Goal: Transaction & Acquisition: Purchase product/service

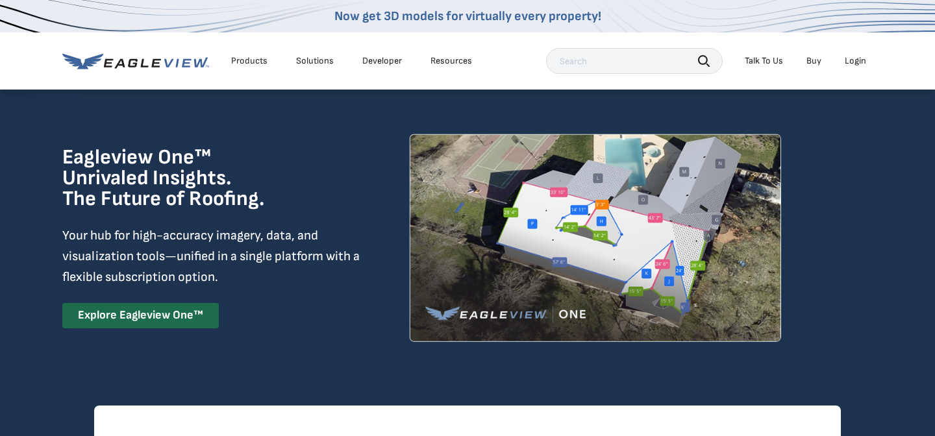
click at [851, 62] on div "Login" at bounding box center [855, 61] width 21 height 12
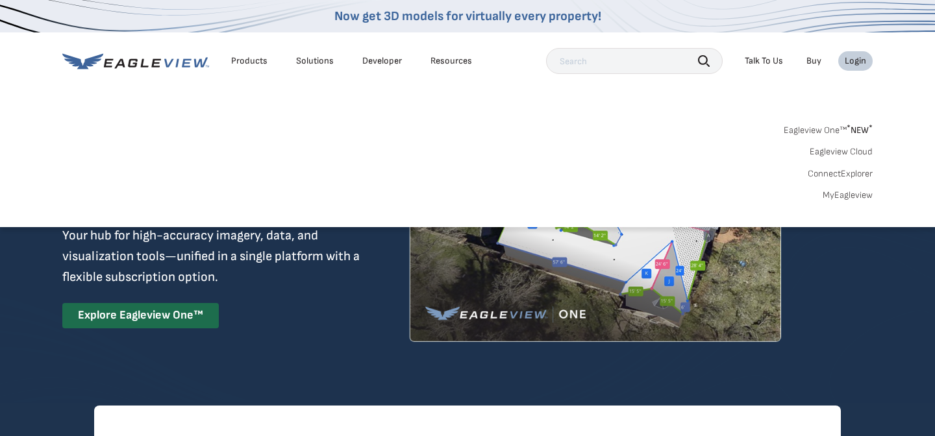
click at [842, 191] on link "MyEagleview" at bounding box center [848, 196] width 50 height 12
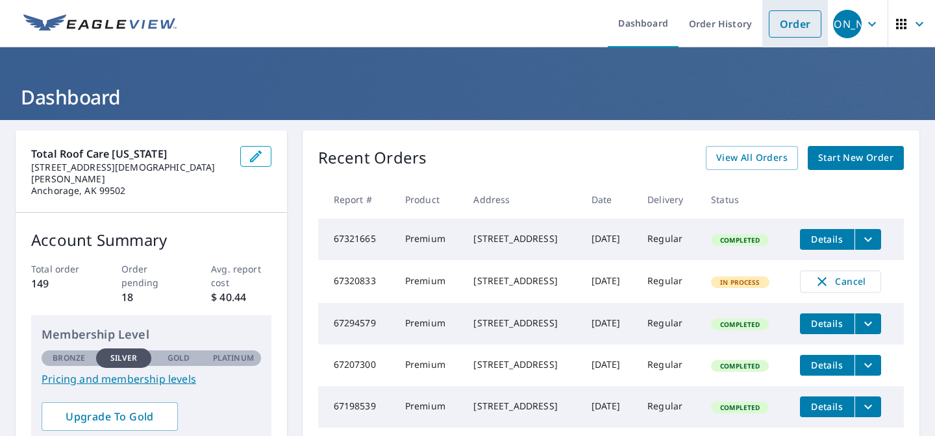
click at [799, 24] on link "Order" at bounding box center [795, 23] width 53 height 27
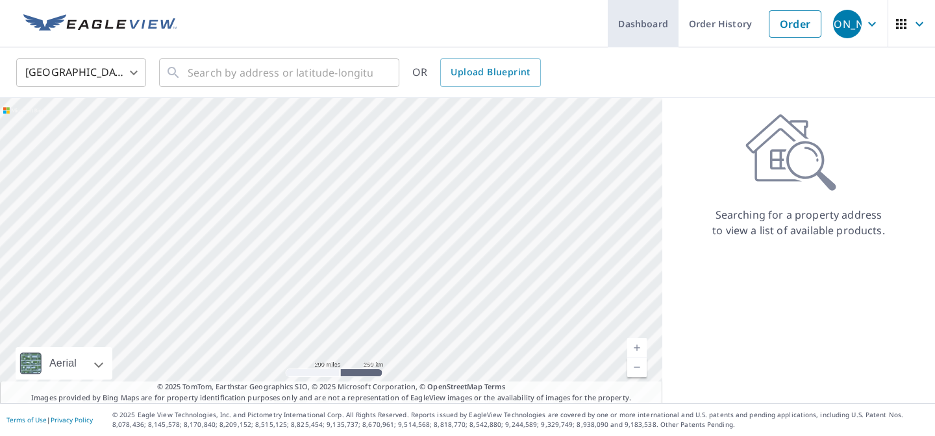
click at [631, 29] on link "Dashboard" at bounding box center [643, 23] width 71 height 47
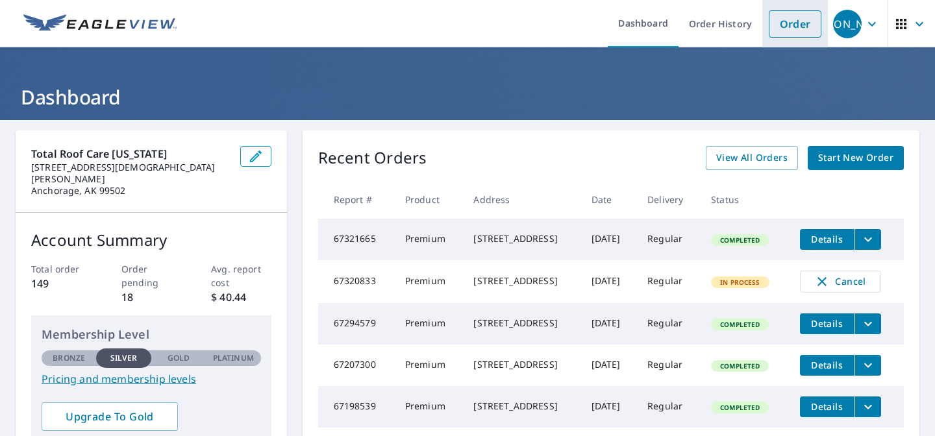
click at [806, 27] on link "Order" at bounding box center [795, 23] width 53 height 27
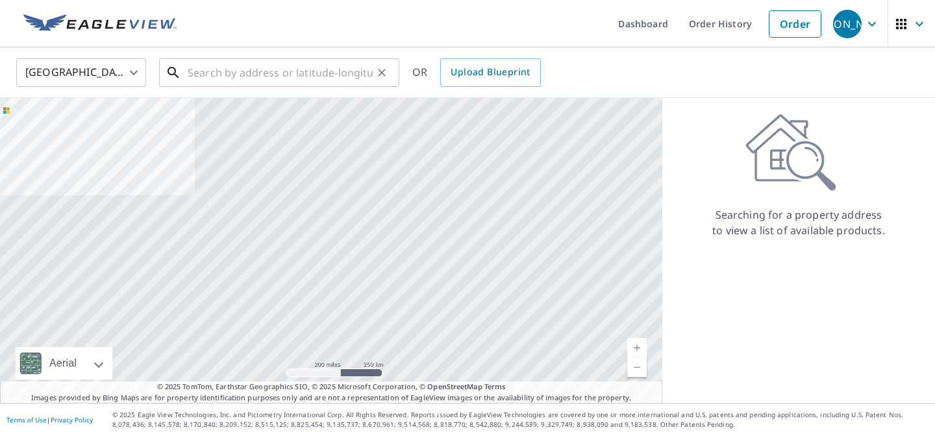
click at [310, 78] on input "text" at bounding box center [280, 73] width 185 height 36
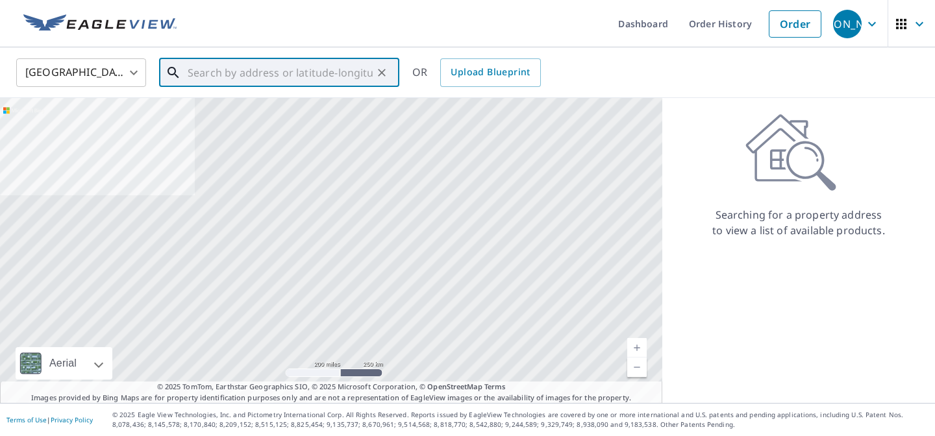
paste input "3141 Chesapeake Cir, Anchorage, AK 99516, USA"
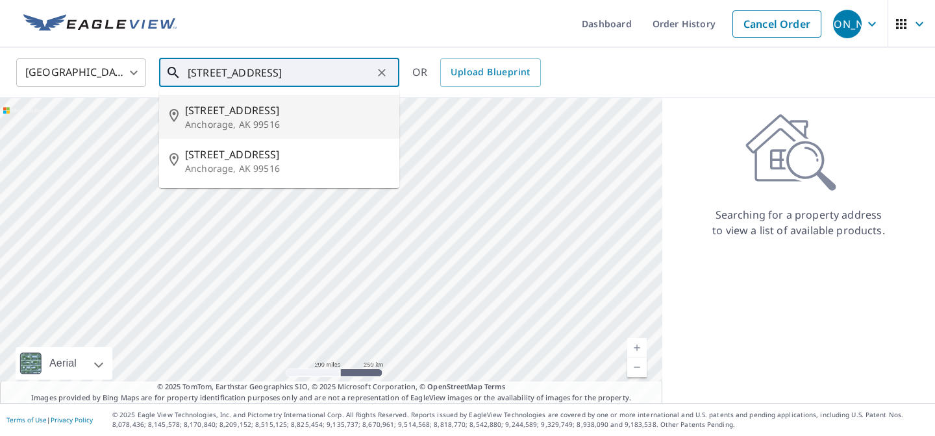
drag, startPoint x: 295, startPoint y: 66, endPoint x: 152, endPoint y: 69, distance: 143.6
click at [152, 69] on div "United States US ​ 3141 Chesapeake Cir, Anchorage, AK 99516, USA ​ 3141 Chesape…" at bounding box center [462, 72] width 913 height 31
click at [233, 116] on span "3141 Chesapeake Circle" at bounding box center [287, 111] width 204 height 16
type input "3141 Chesapeake Circle Anchorage, AK 99516"
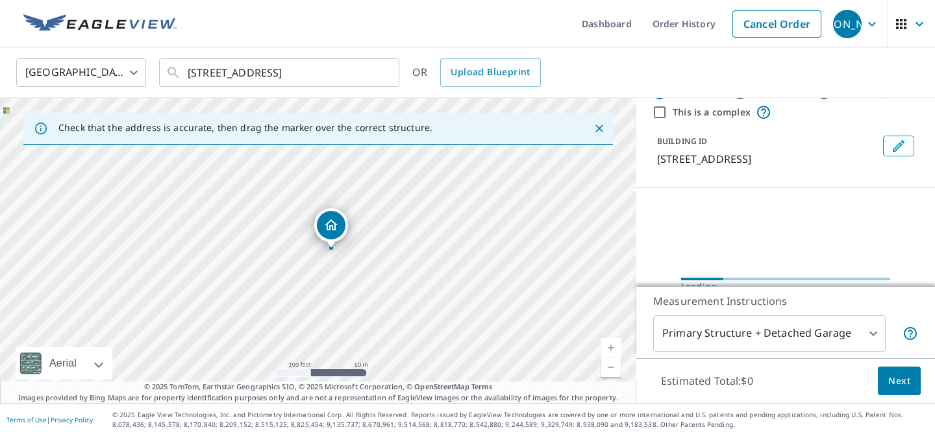
scroll to position [57, 0]
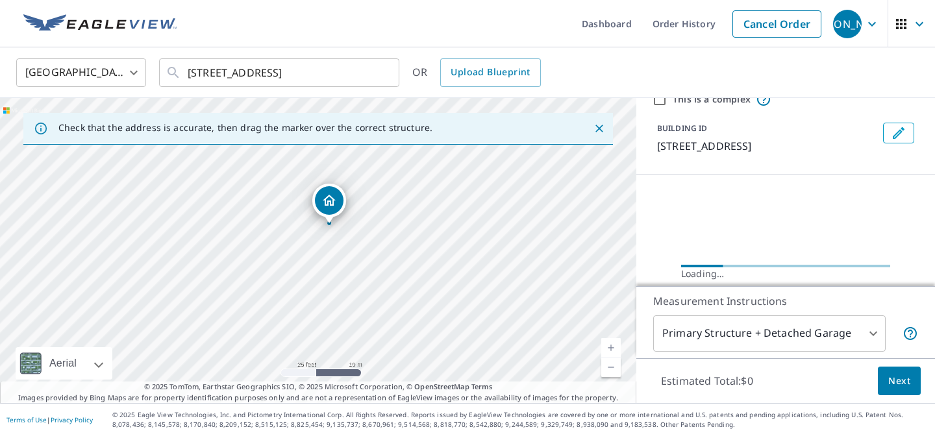
drag, startPoint x: 251, startPoint y: 244, endPoint x: 389, endPoint y: 314, distance: 154.5
click at [389, 315] on div "3141 Chesapeake Cir Anchorage, AK 99516" at bounding box center [318, 250] width 636 height 305
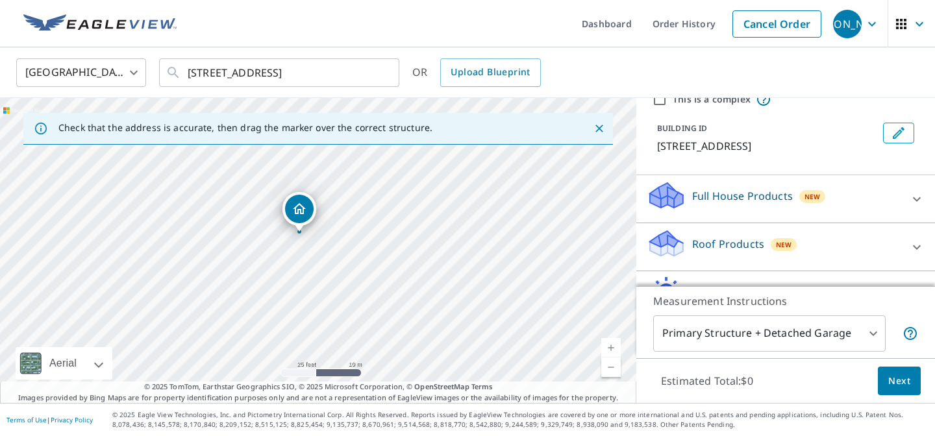
drag, startPoint x: 325, startPoint y: 236, endPoint x: 307, endPoint y: 221, distance: 23.5
click at [724, 245] on p "Roof Products" at bounding box center [728, 244] width 72 height 16
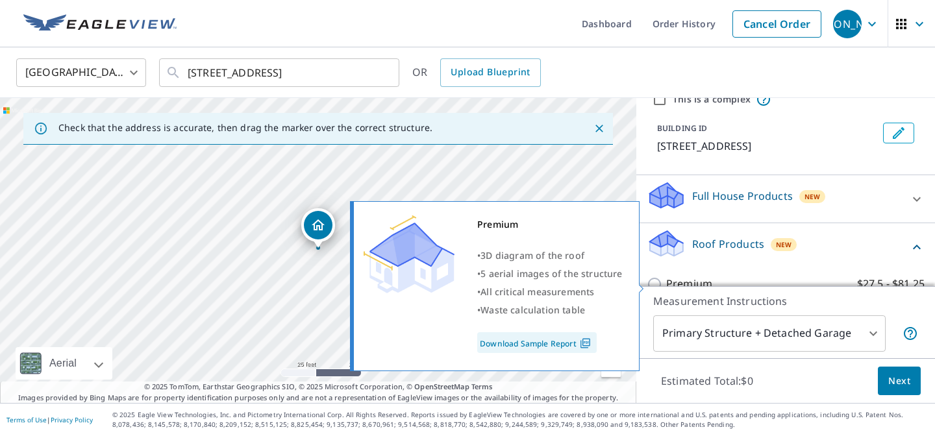
click at [688, 278] on p "Premium" at bounding box center [689, 284] width 46 height 16
click at [666, 278] on input "Premium $27.5 - $81.25" at bounding box center [656, 285] width 19 height 16
checkbox input "true"
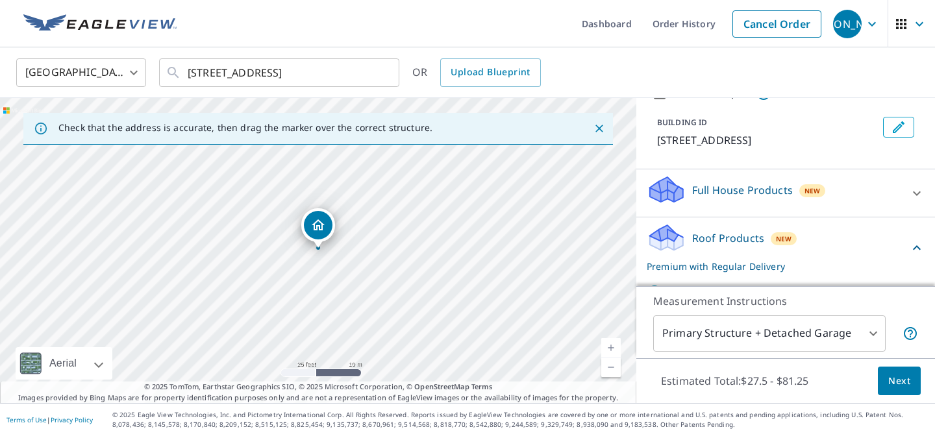
scroll to position [103, 0]
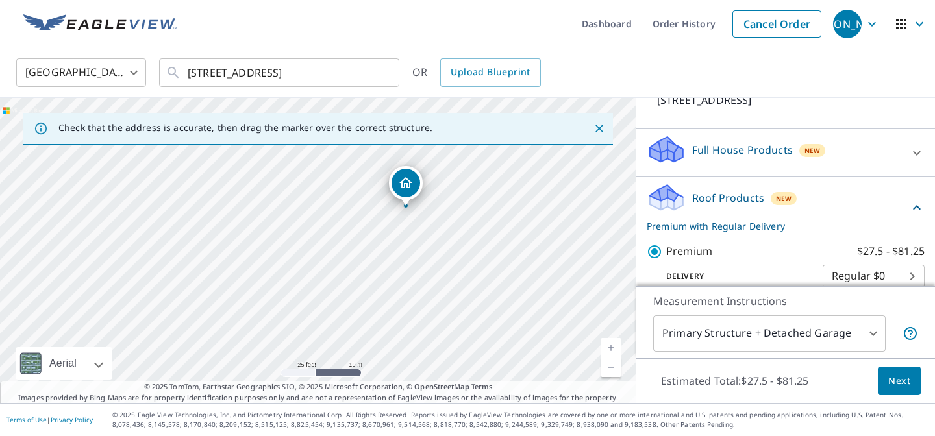
drag, startPoint x: 284, startPoint y: 339, endPoint x: 383, endPoint y: 289, distance: 110.7
click at [383, 289] on div "3141 Chesapeake Cir Anchorage, AK 99516" at bounding box center [318, 250] width 636 height 305
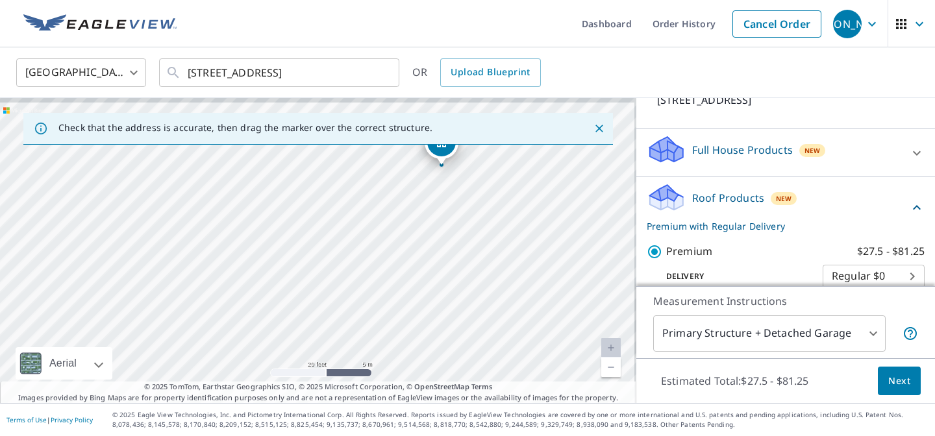
drag, startPoint x: 444, startPoint y: 292, endPoint x: 434, endPoint y: 347, distance: 56.1
click at [434, 347] on div "3141 Chesapeake Cir Anchorage, AK 99516" at bounding box center [318, 250] width 636 height 305
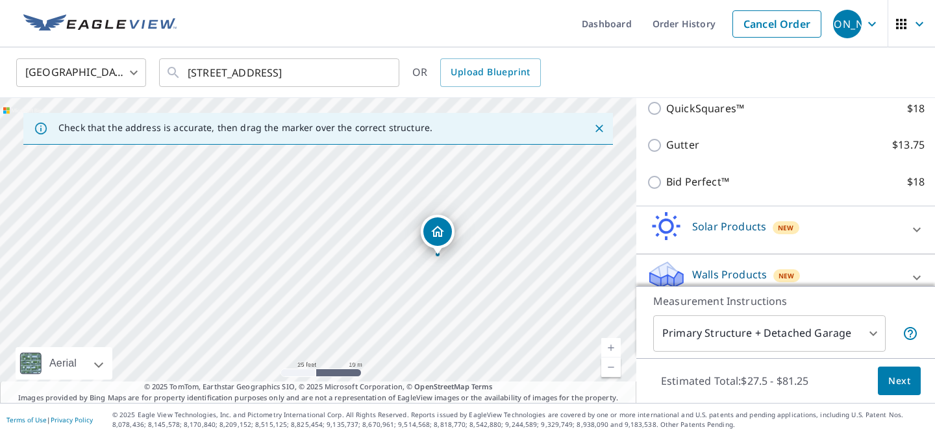
scroll to position [329, 0]
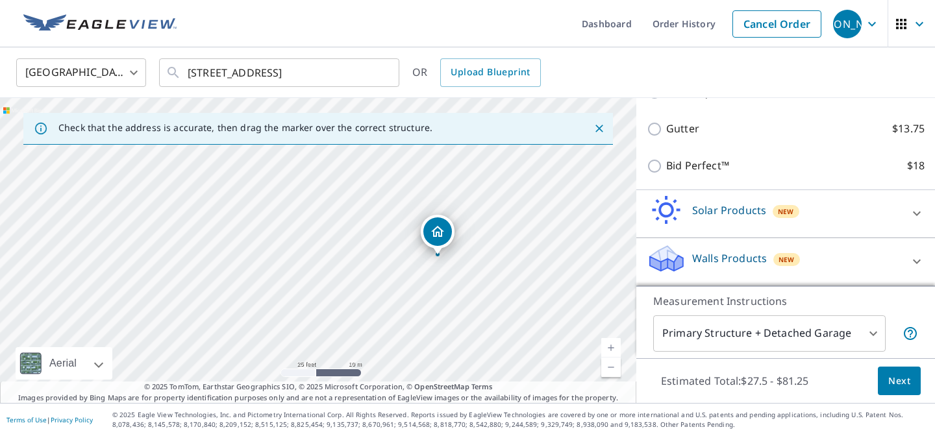
click at [896, 382] on span "Next" at bounding box center [899, 381] width 22 height 16
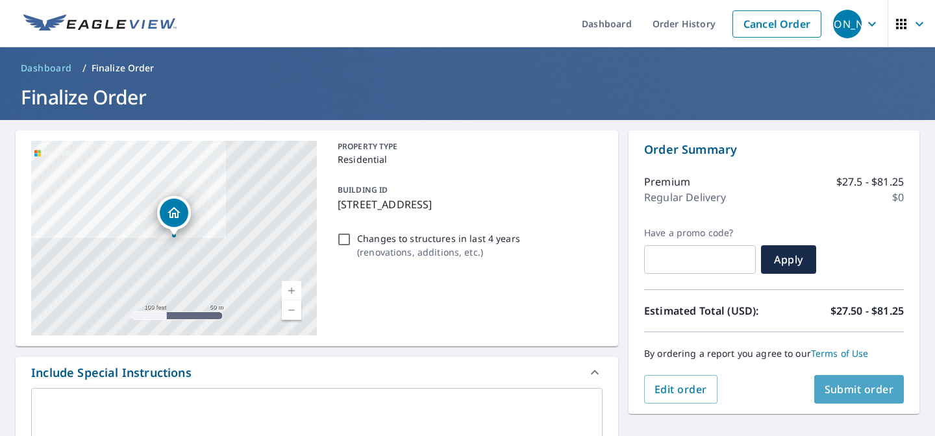
click at [879, 382] on span "Submit order" at bounding box center [859, 389] width 69 height 14
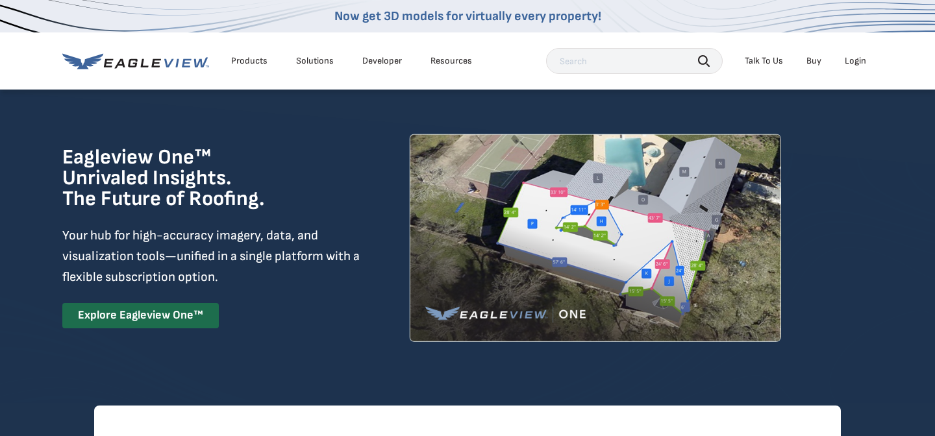
click at [861, 71] on div "Search Talk To Us Buy Login" at bounding box center [709, 61] width 327 height 26
click at [859, 64] on div "Login" at bounding box center [855, 61] width 21 height 12
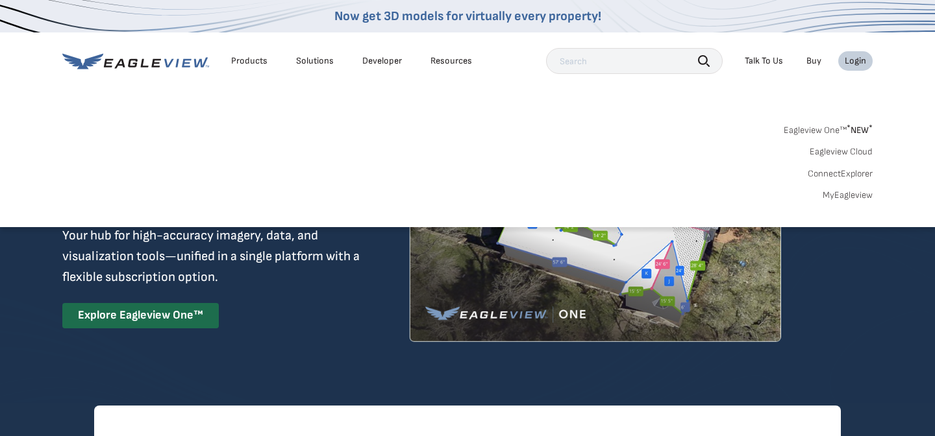
click at [847, 196] on link "MyEagleview" at bounding box center [848, 196] width 50 height 12
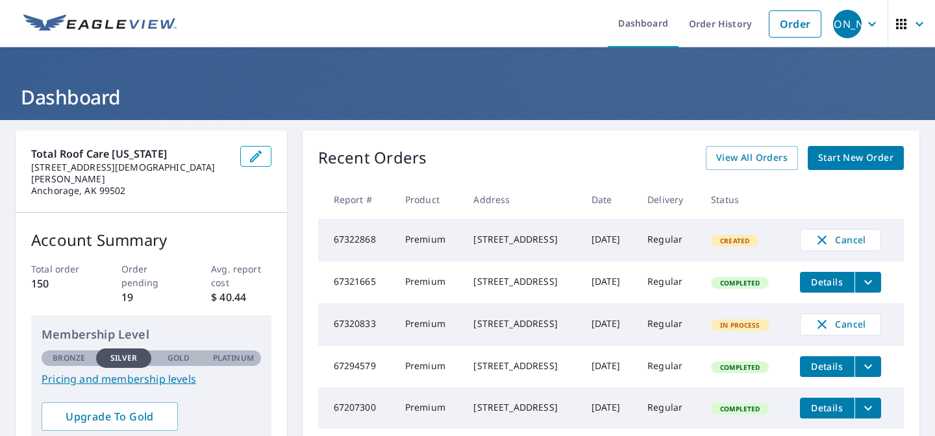
click at [876, 282] on icon "filesDropdownBtn-67321665" at bounding box center [868, 283] width 16 height 16
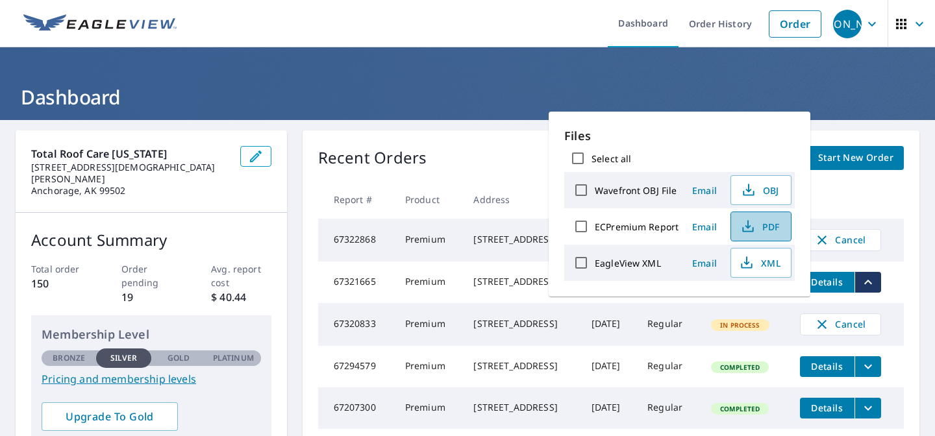
click at [770, 236] on button "PDF" at bounding box center [761, 227] width 61 height 30
click at [408, 126] on div "Total Roof Care Alaska 3241 Sleeping Lady Lane Anchorage, AK 99502 Account Summ…" at bounding box center [467, 393] width 935 height 547
